Goal: Task Accomplishment & Management: Use online tool/utility

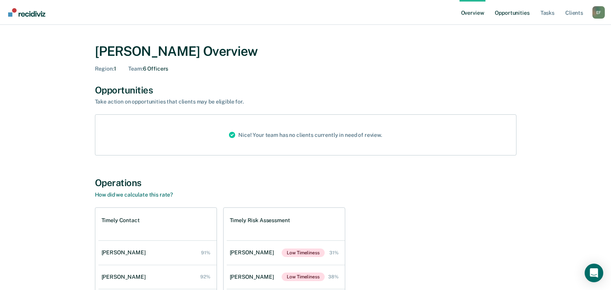
click at [511, 12] on link "Opportunities" at bounding box center [512, 12] width 38 height 25
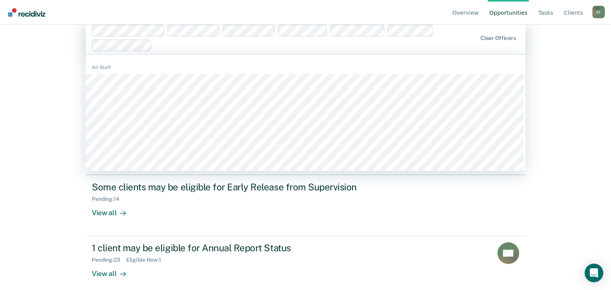
scroll to position [22, 0]
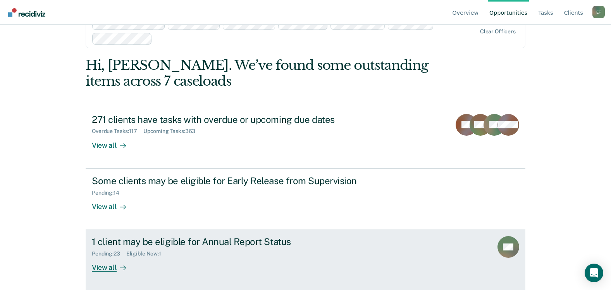
click at [99, 265] on div "View all" at bounding box center [113, 264] width 43 height 15
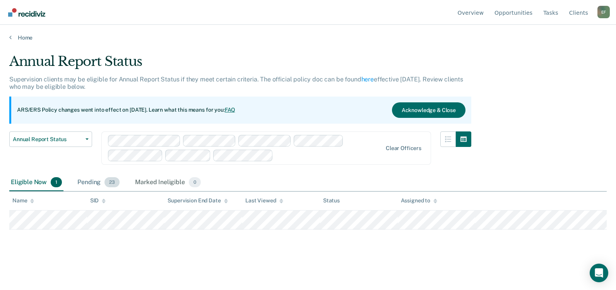
click at [85, 182] on div "Pending 23" at bounding box center [98, 182] width 45 height 17
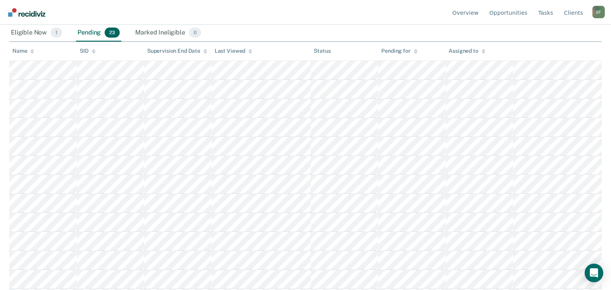
scroll to position [163, 0]
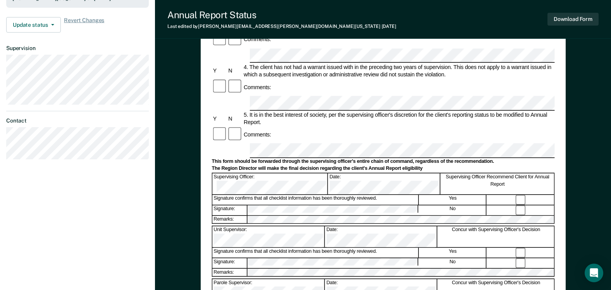
scroll to position [232, 0]
click at [570, 19] on button "Download Form" at bounding box center [572, 19] width 51 height 13
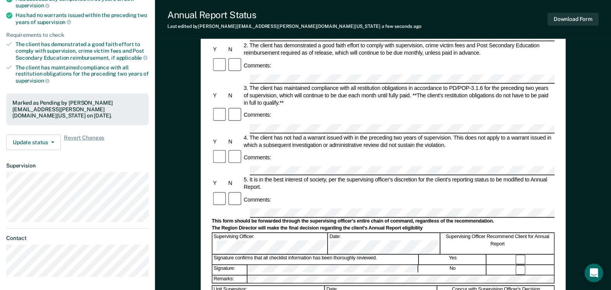
scroll to position [0, 0]
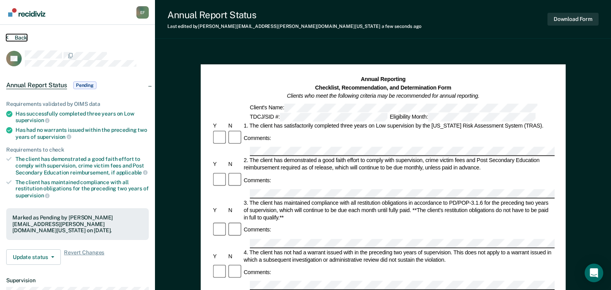
click at [19, 35] on button "Back" at bounding box center [16, 37] width 21 height 7
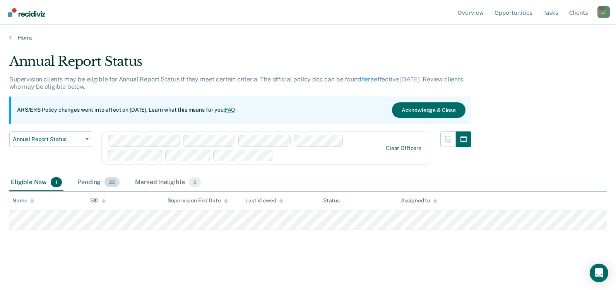
click at [86, 180] on div "Pending 23" at bounding box center [98, 182] width 45 height 17
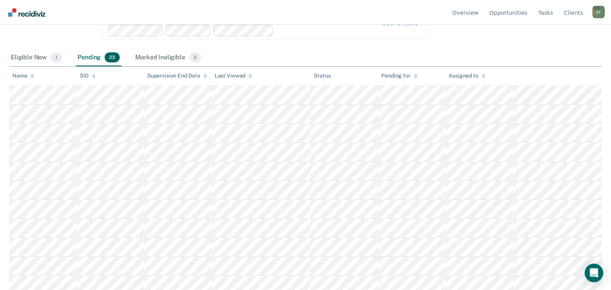
scroll to position [163, 0]
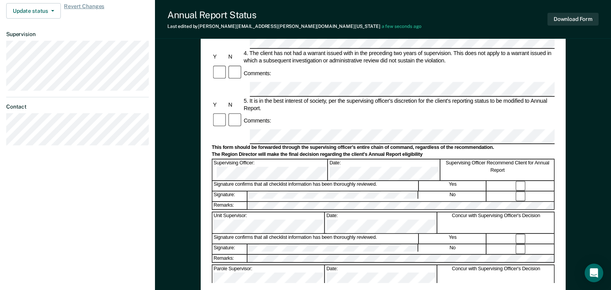
scroll to position [232, 0]
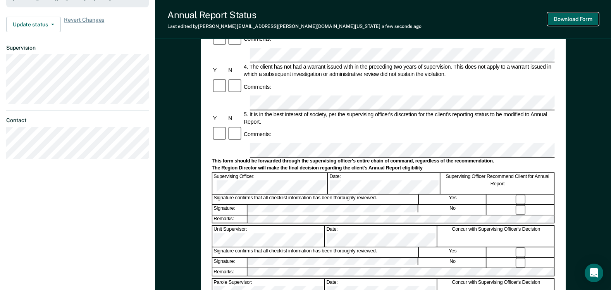
click at [566, 19] on button "Download Form" at bounding box center [572, 19] width 51 height 13
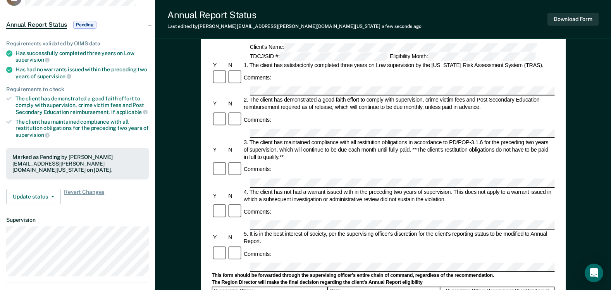
scroll to position [0, 0]
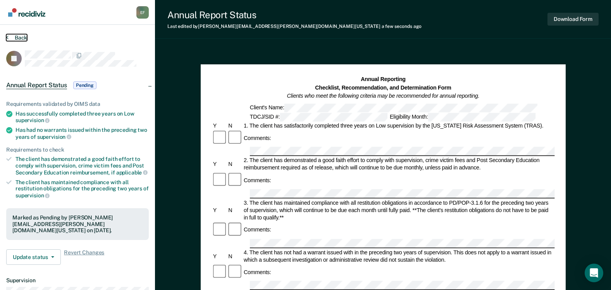
click at [16, 40] on button "Back" at bounding box center [16, 37] width 21 height 7
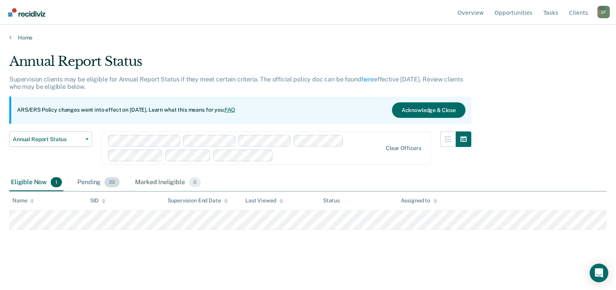
drag, startPoint x: 92, startPoint y: 180, endPoint x: 114, endPoint y: 179, distance: 22.1
click at [91, 180] on div "Pending 23" at bounding box center [98, 182] width 45 height 17
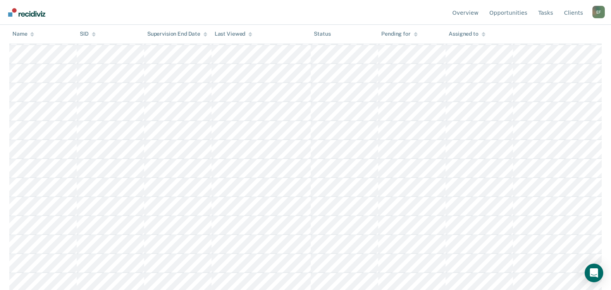
scroll to position [357, 0]
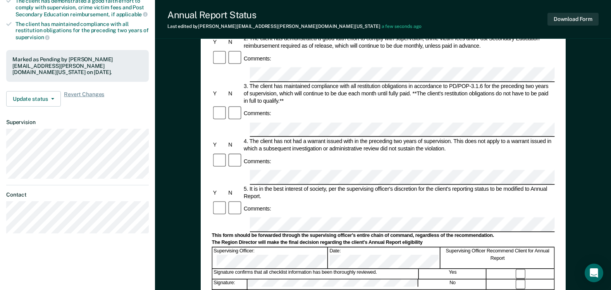
scroll to position [232, 0]
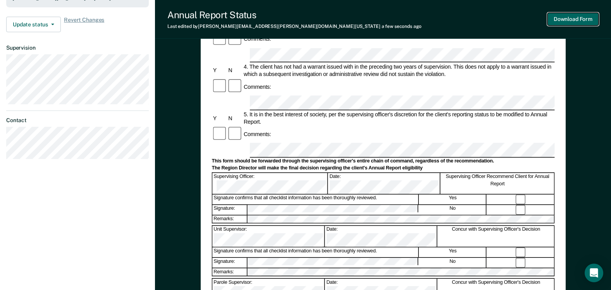
click at [567, 17] on button "Download Form" at bounding box center [572, 19] width 51 height 13
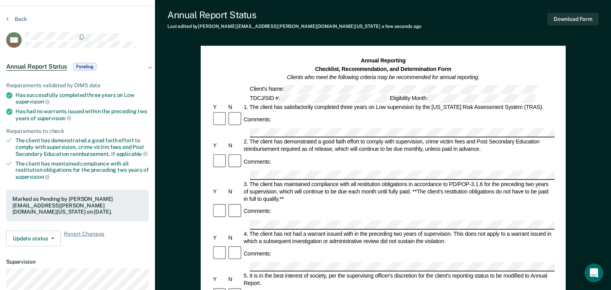
scroll to position [0, 0]
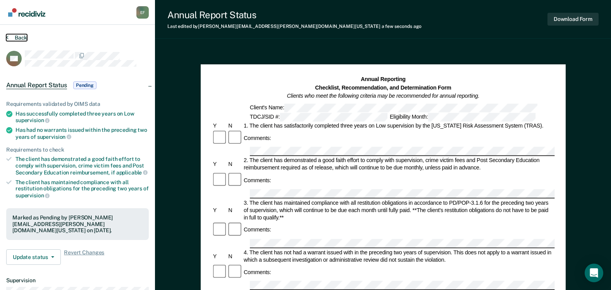
click at [16, 39] on button "Back" at bounding box center [16, 37] width 21 height 7
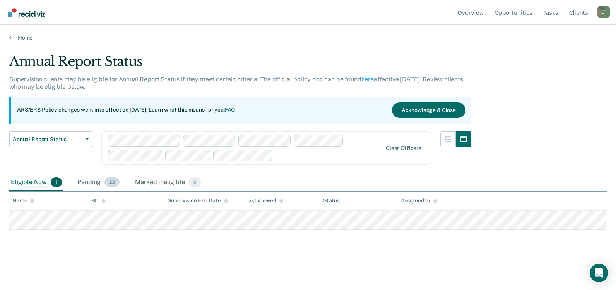
click at [88, 178] on div "Pending 23" at bounding box center [98, 182] width 45 height 17
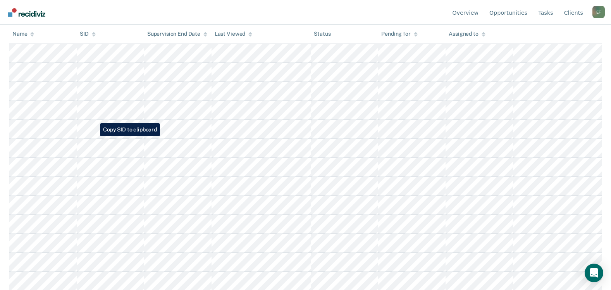
scroll to position [202, 0]
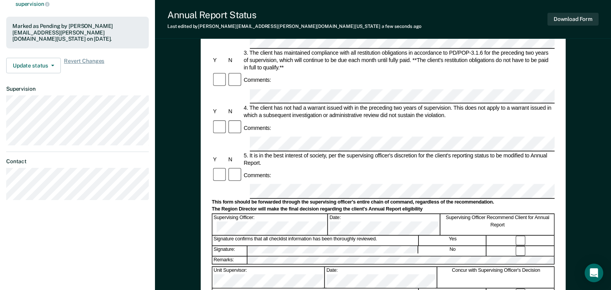
scroll to position [116, 0]
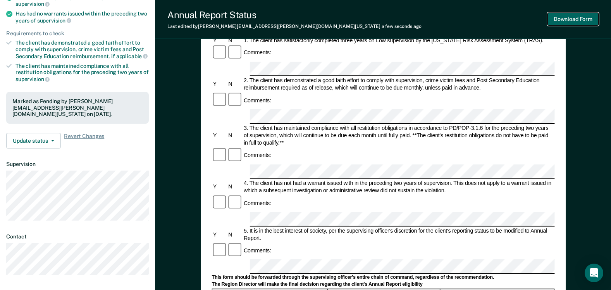
click at [577, 20] on button "Download Form" at bounding box center [572, 19] width 51 height 13
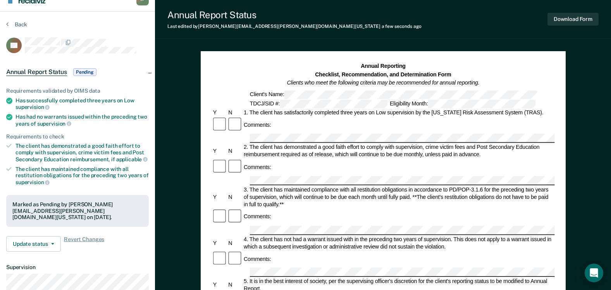
scroll to position [0, 0]
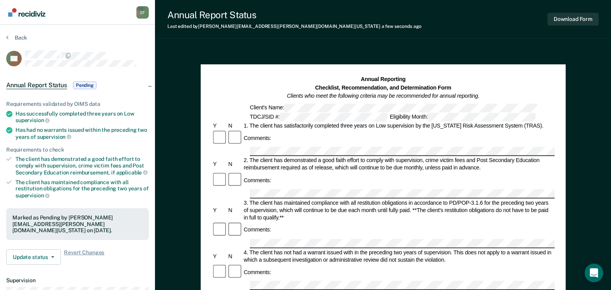
click at [85, 82] on span "Pending" at bounding box center [84, 85] width 23 height 8
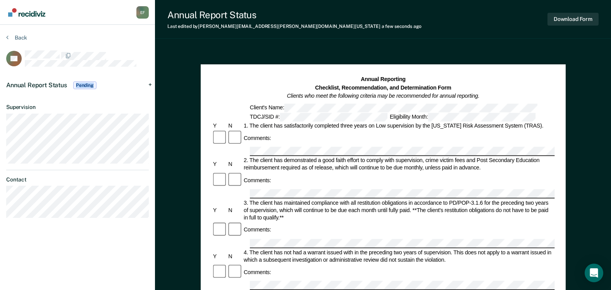
click at [85, 82] on span "Pending" at bounding box center [84, 85] width 23 height 8
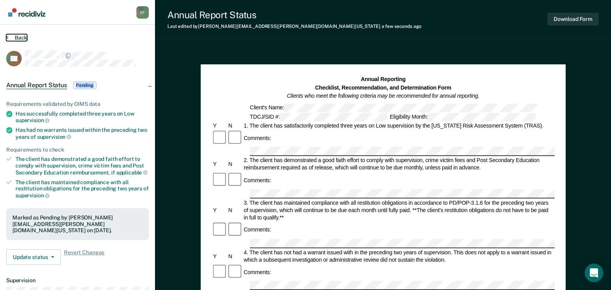
click at [18, 36] on button "Back" at bounding box center [16, 37] width 21 height 7
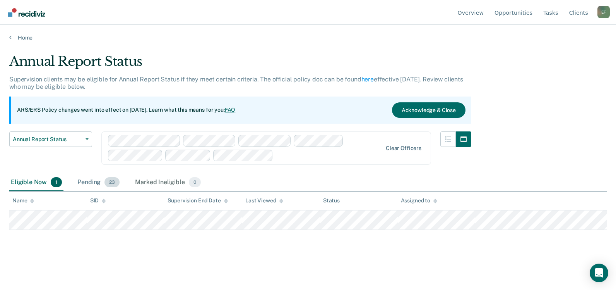
click at [96, 180] on div "Pending 23" at bounding box center [98, 182] width 45 height 17
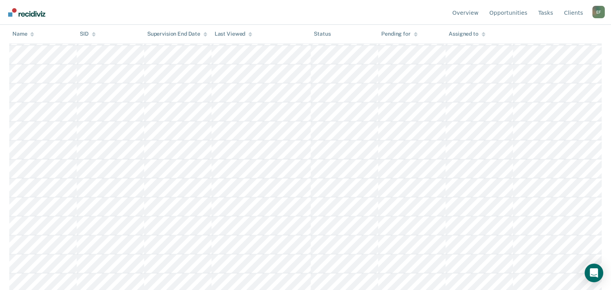
scroll to position [125, 0]
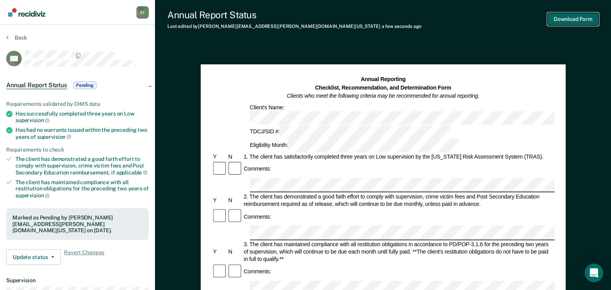
click at [562, 21] on button "Download Form" at bounding box center [572, 19] width 51 height 13
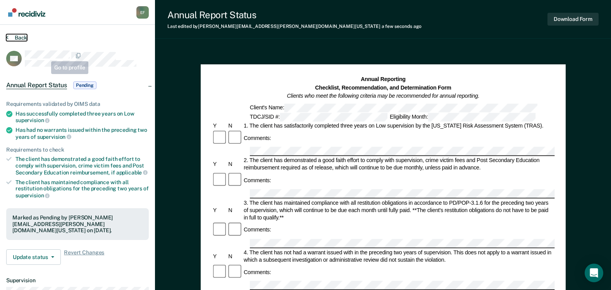
click at [23, 36] on button "Back" at bounding box center [16, 37] width 21 height 7
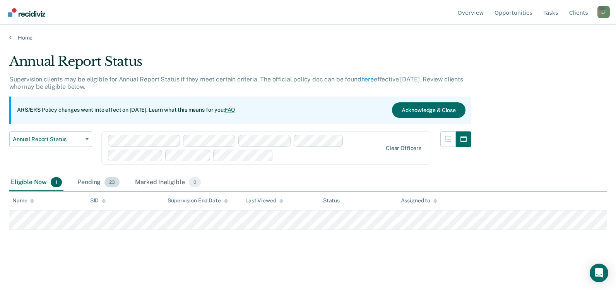
click at [94, 181] on div "Pending 23" at bounding box center [98, 182] width 45 height 17
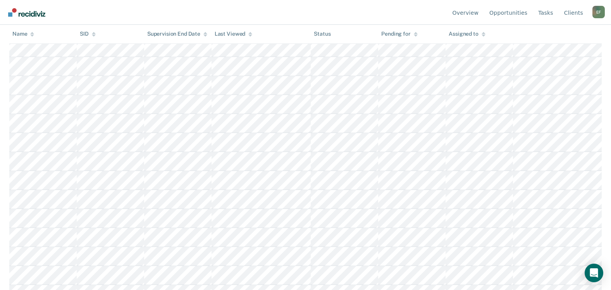
scroll to position [241, 0]
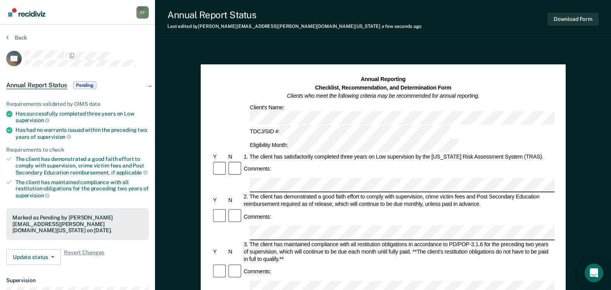
scroll to position [77, 0]
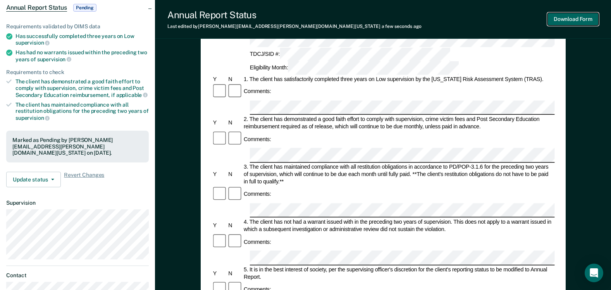
click at [560, 16] on button "Download Form" at bounding box center [572, 19] width 51 height 13
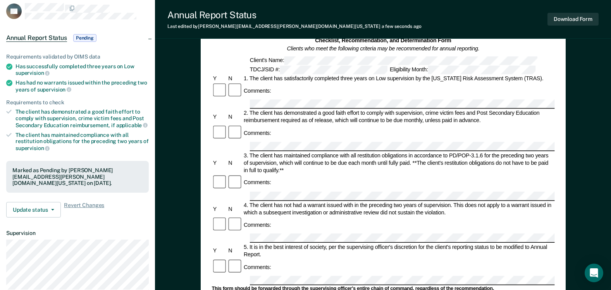
scroll to position [0, 0]
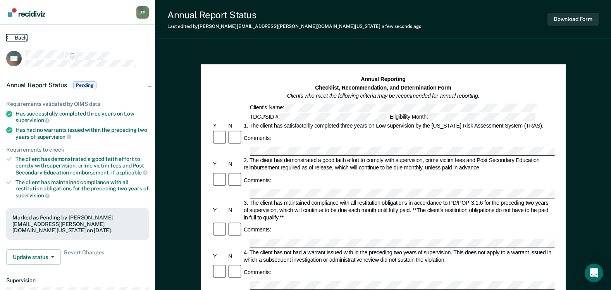
click at [19, 39] on button "Back" at bounding box center [16, 37] width 21 height 7
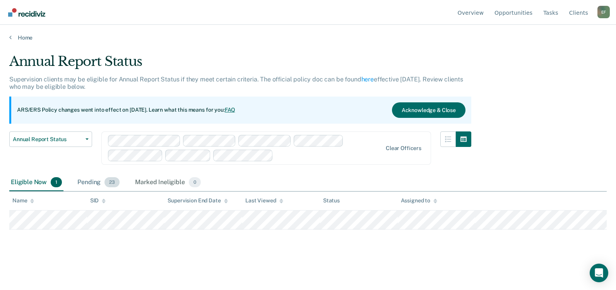
click at [94, 180] on div "Pending 23" at bounding box center [98, 182] width 45 height 17
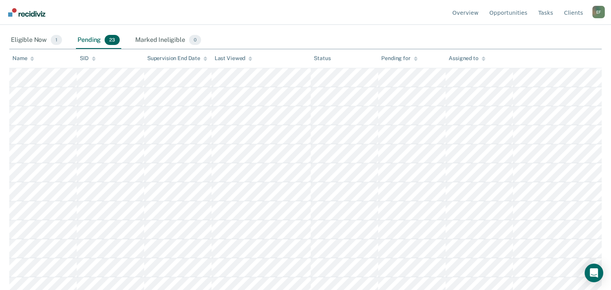
scroll to position [194, 0]
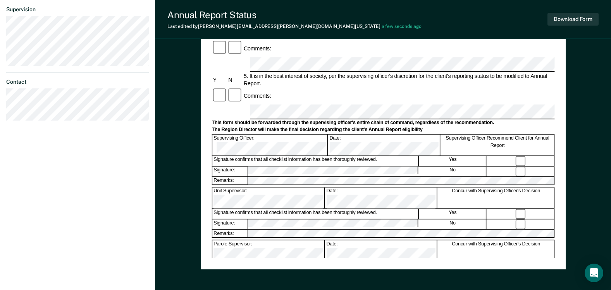
scroll to position [271, 0]
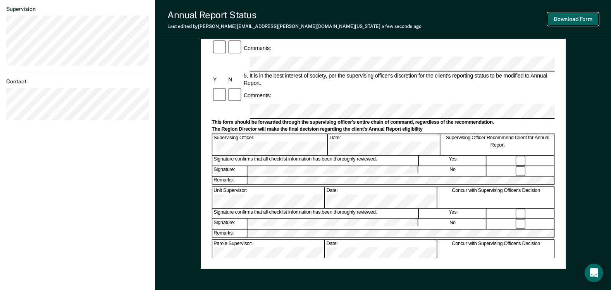
click at [580, 20] on button "Download Form" at bounding box center [572, 19] width 51 height 13
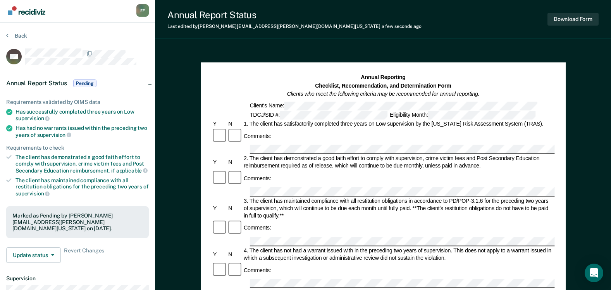
scroll to position [0, 0]
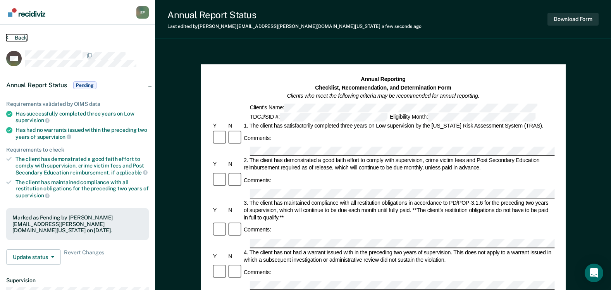
click at [21, 38] on button "Back" at bounding box center [16, 37] width 21 height 7
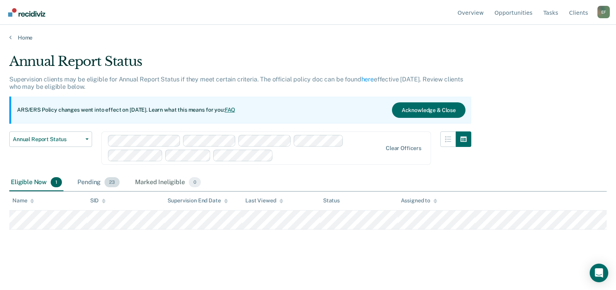
click at [93, 180] on div "Pending 23" at bounding box center [98, 182] width 45 height 17
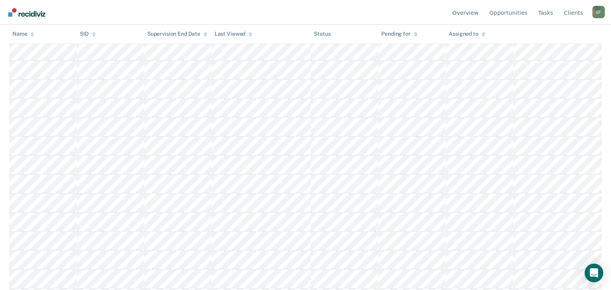
scroll to position [155, 0]
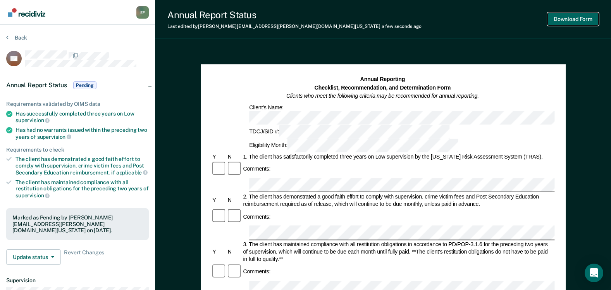
click at [576, 17] on button "Download Form" at bounding box center [572, 19] width 51 height 13
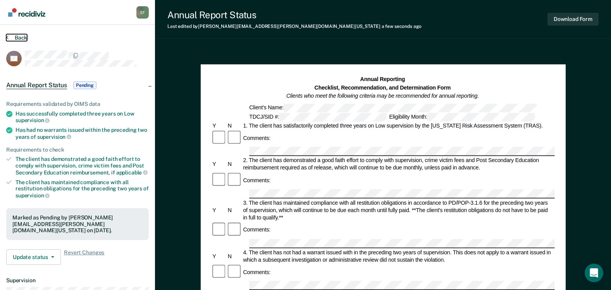
click at [9, 36] on button "Back" at bounding box center [16, 37] width 21 height 7
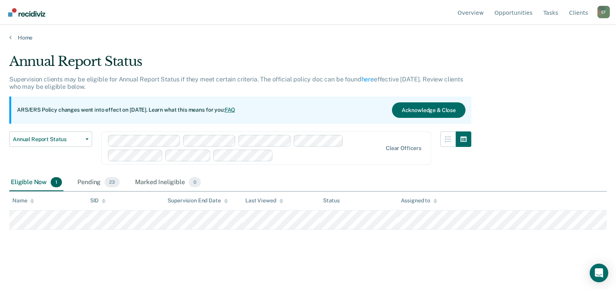
click at [603, 12] on div "E F" at bounding box center [604, 12] width 12 height 12
